Goal: Information Seeking & Learning: Learn about a topic

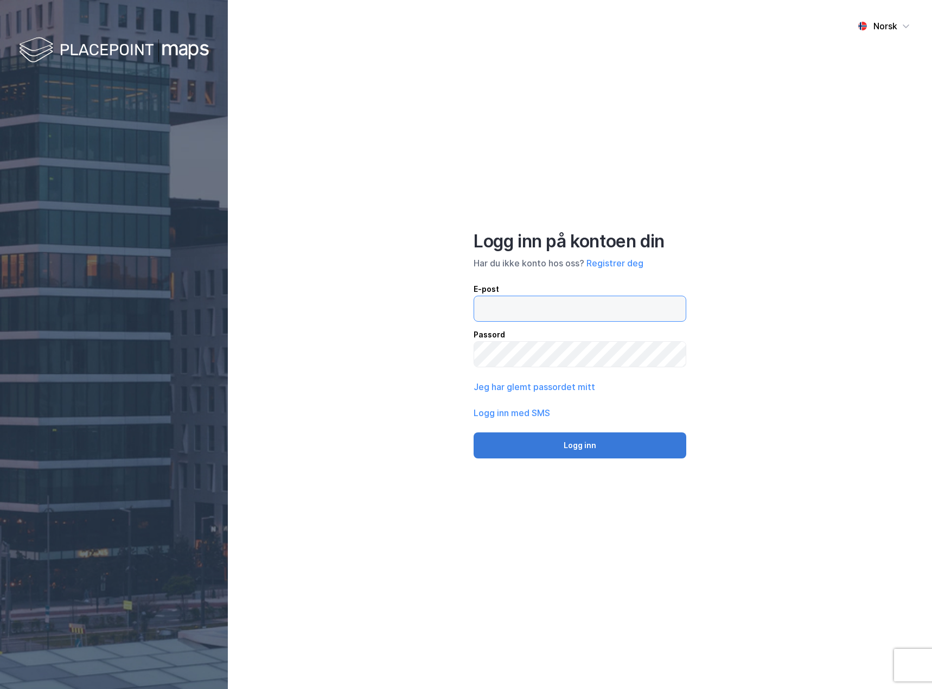
type input "[EMAIL_ADDRESS][DOMAIN_NAME]"
click at [564, 434] on button "Logg inn" at bounding box center [580, 446] width 213 height 26
